Goal: Task Accomplishment & Management: Manage account settings

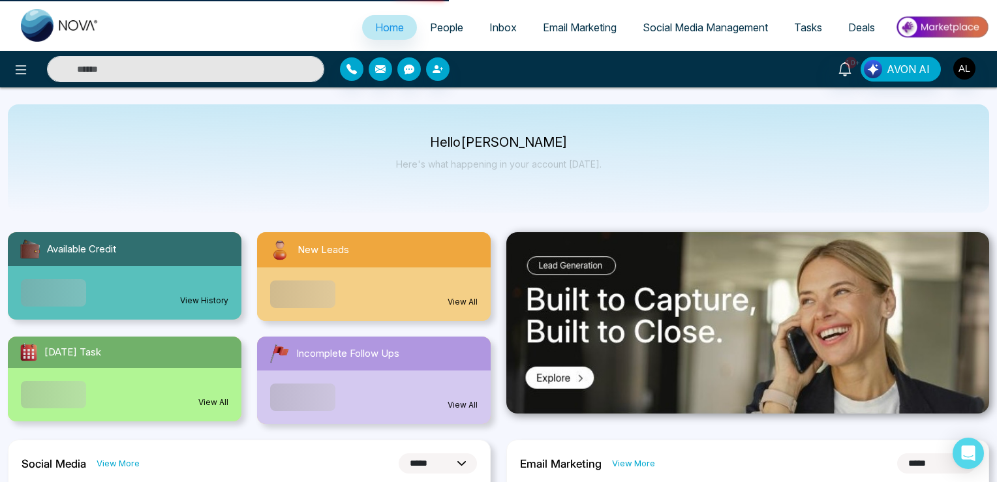
select select "*"
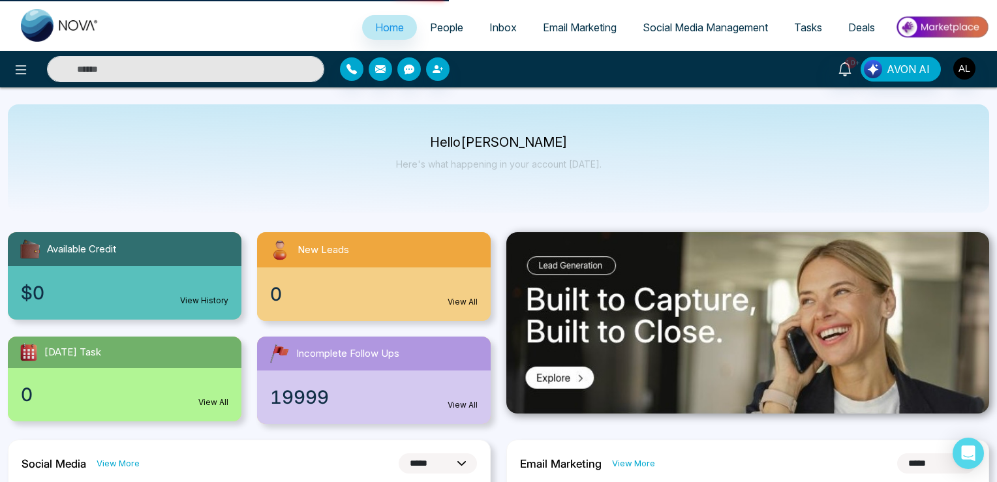
click at [435, 29] on span "People" at bounding box center [446, 27] width 33 height 13
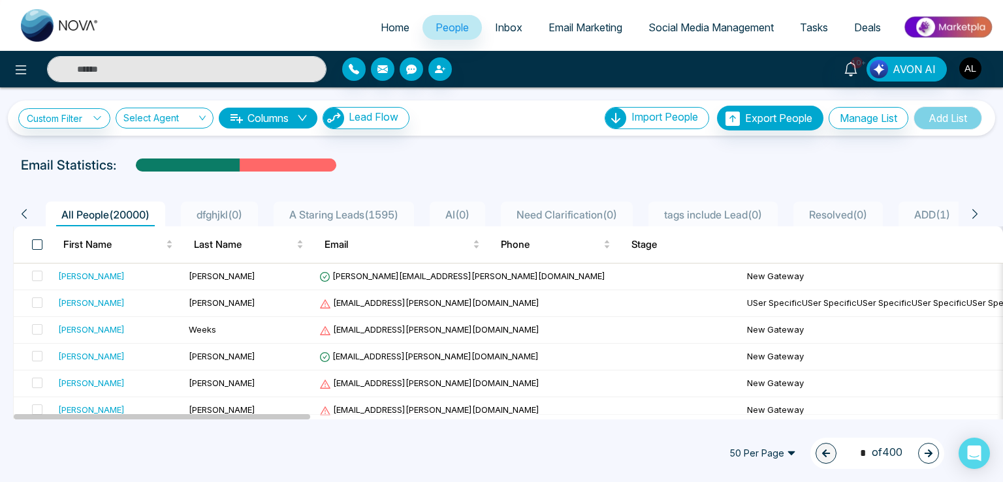
click at [39, 244] on span at bounding box center [37, 245] width 10 height 10
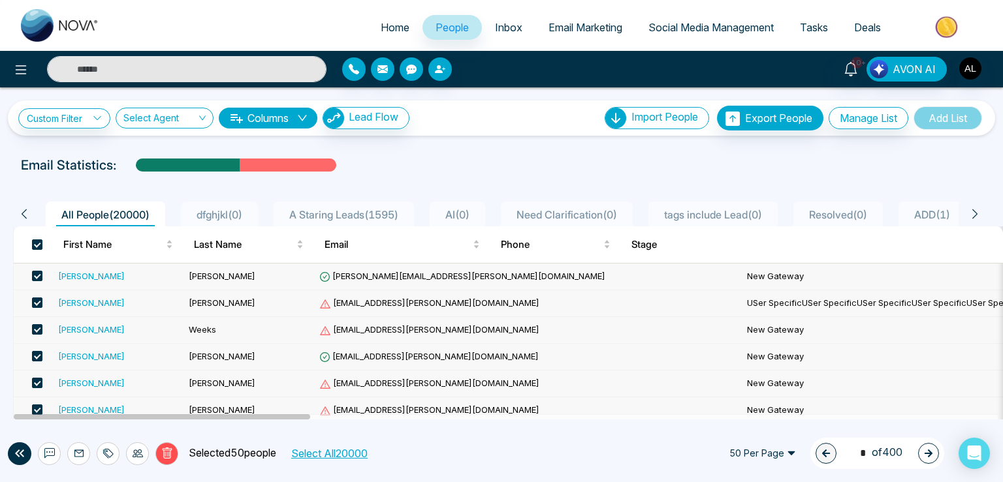
click at [351, 458] on button "Select All 20000" at bounding box center [329, 453] width 86 height 17
click at [49, 452] on icon at bounding box center [49, 453] width 10 height 10
